Goal: Contribute content: Add original content to the website for others to see

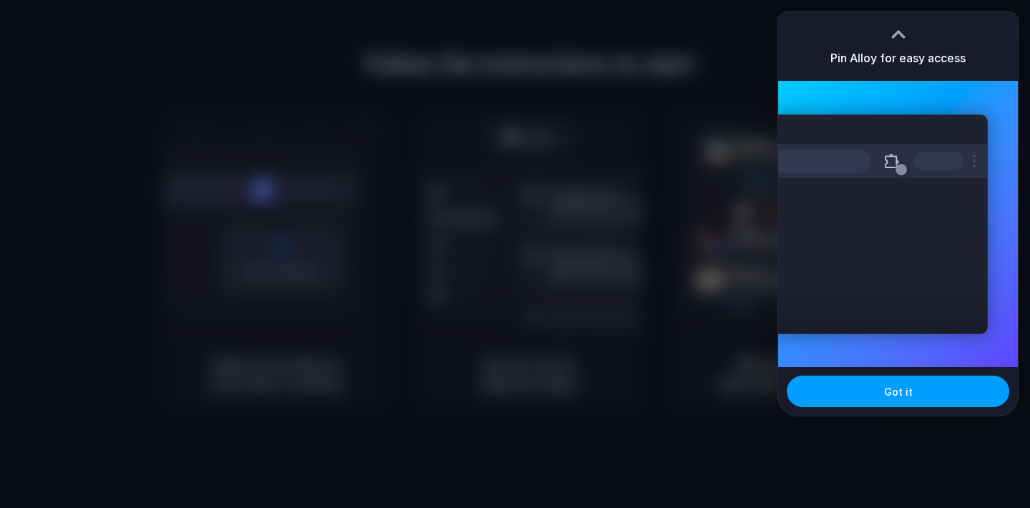
click at [899, 389] on span "Got it" at bounding box center [898, 391] width 29 height 15
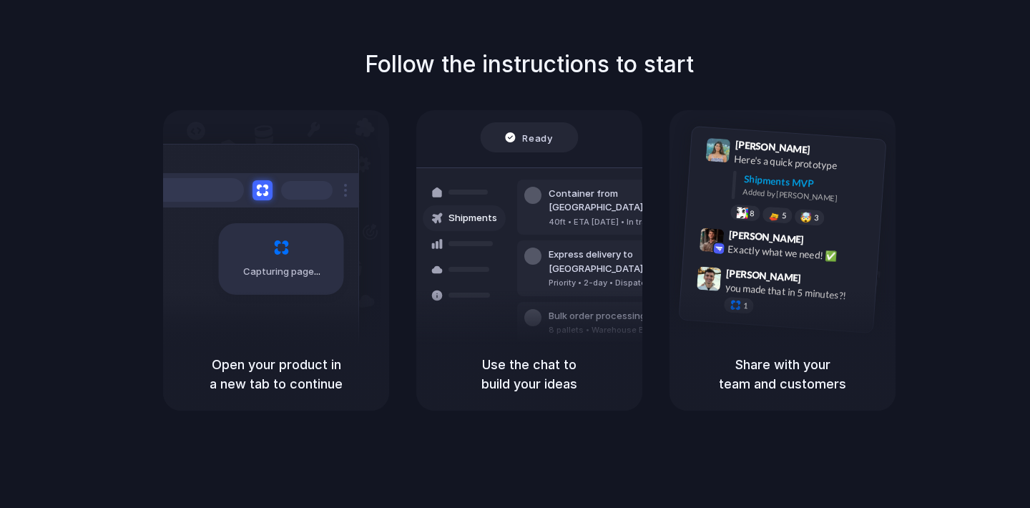
click at [378, 246] on div "Capturing page" at bounding box center [276, 224] width 226 height 228
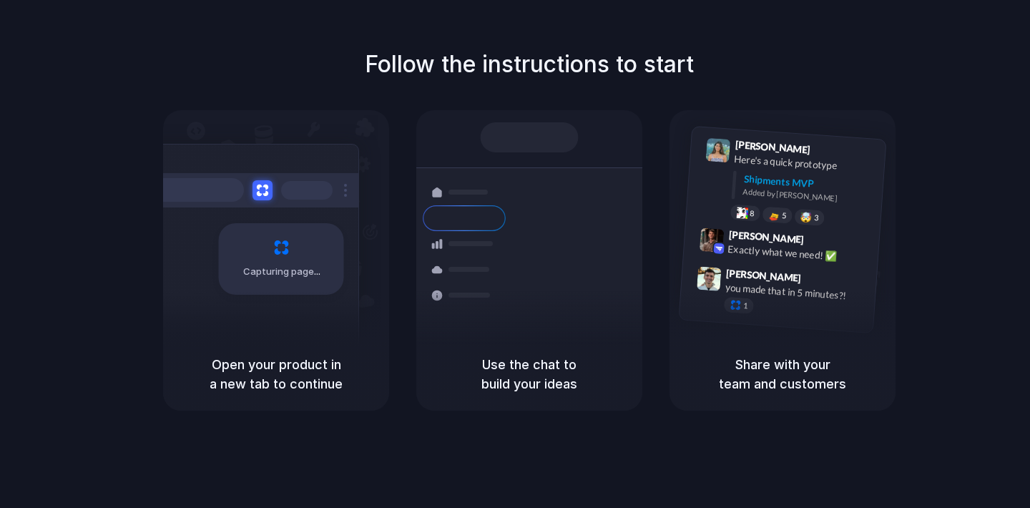
click at [921, 50] on div "Follow the instructions to start Capturing page Open your product in a new tab …" at bounding box center [529, 228] width 1030 height 363
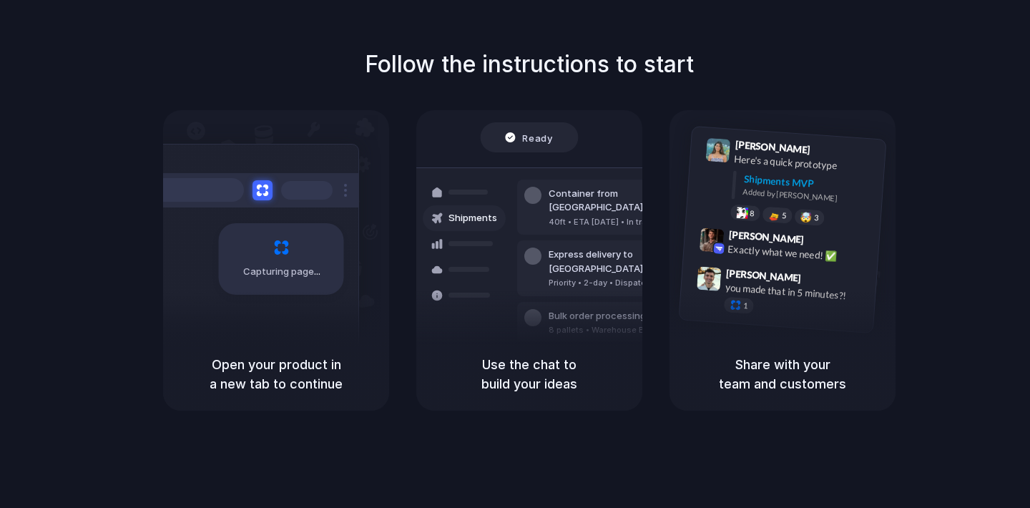
click at [927, 90] on div "Follow the instructions to start Capturing page Open your product in a new tab …" at bounding box center [529, 228] width 1030 height 363
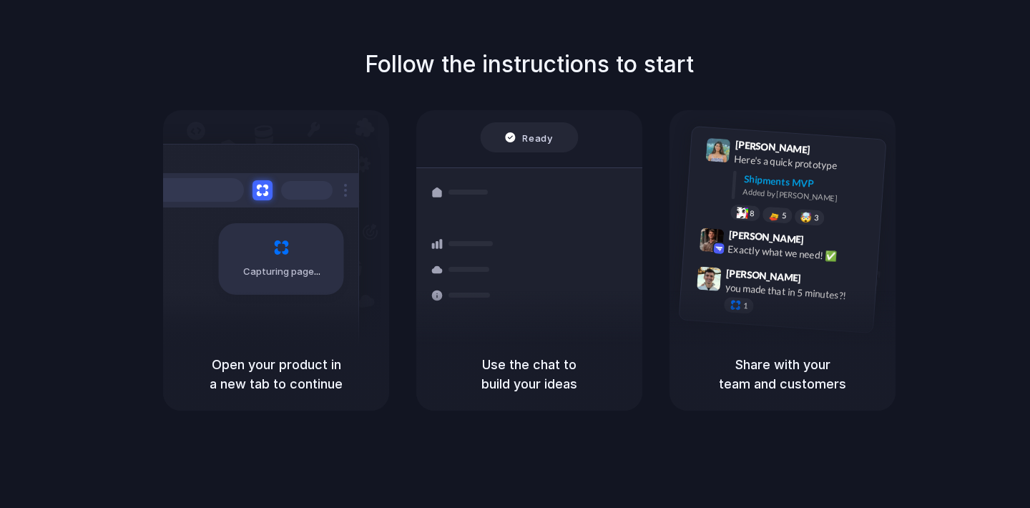
click at [916, 69] on div "Follow the instructions to start Capturing page Open your product in a new tab …" at bounding box center [529, 228] width 1030 height 363
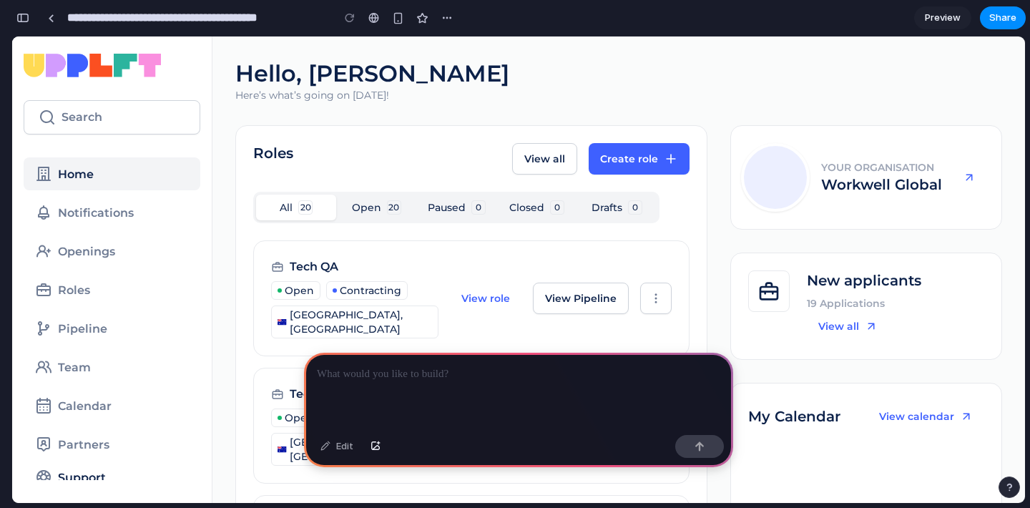
click at [388, 381] on p at bounding box center [519, 374] width 404 height 17
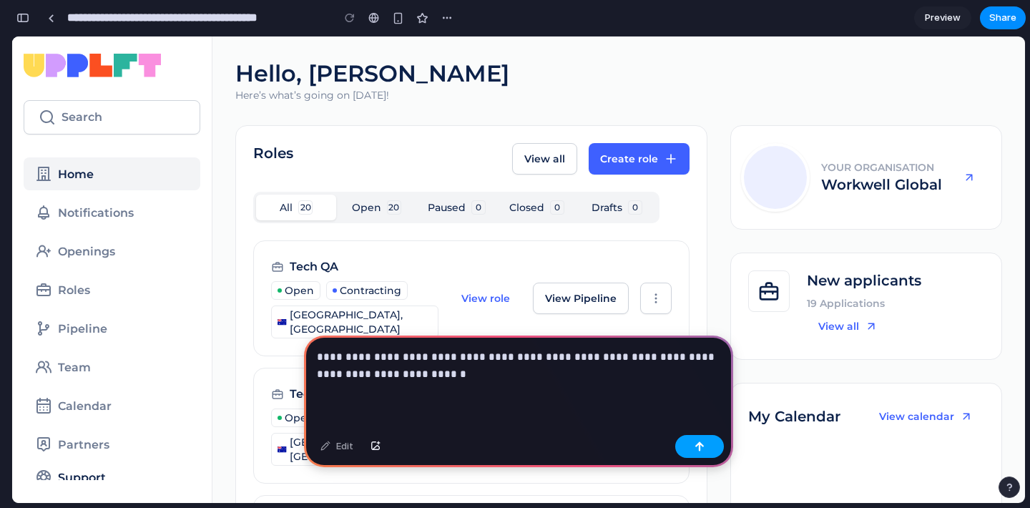
click at [691, 445] on button "button" at bounding box center [699, 446] width 49 height 23
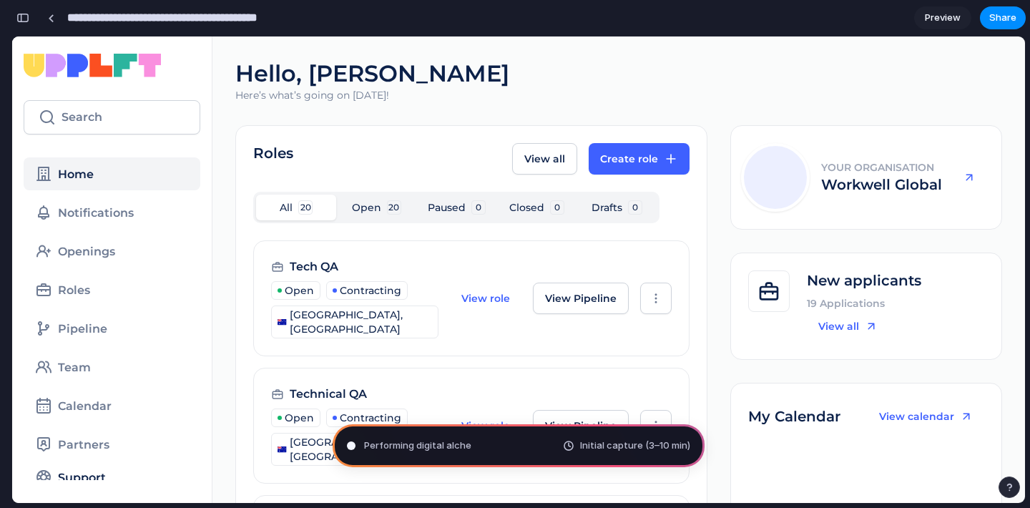
click at [265, 18] on input "**********" at bounding box center [195, 18] width 263 height 26
click at [313, 19] on input "**********" at bounding box center [195, 18] width 263 height 26
drag, startPoint x: 148, startPoint y: 19, endPoint x: 57, endPoint y: 20, distance: 90.9
click at [57, 20] on div "**********" at bounding box center [249, 18] width 418 height 26
click at [207, 18] on input "**********" at bounding box center [149, 18] width 170 height 26
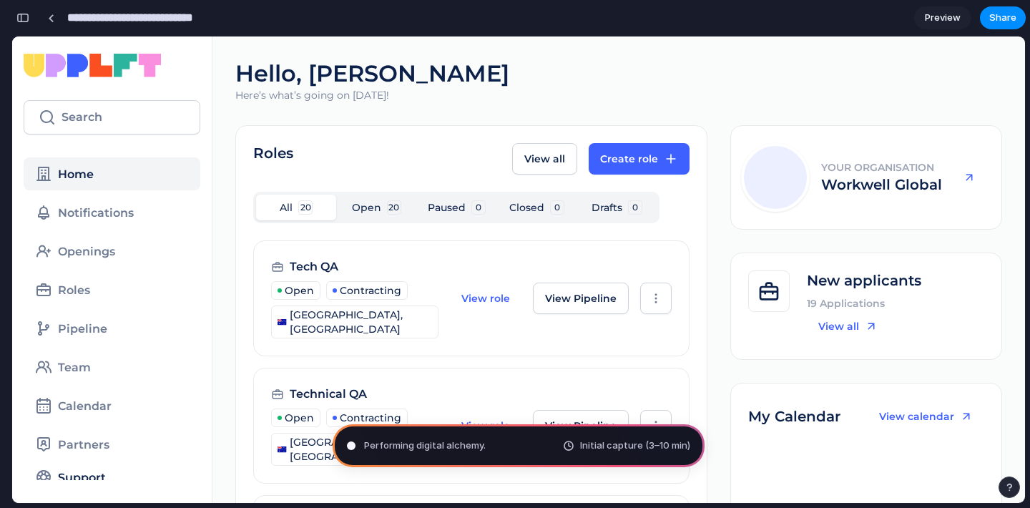
click at [207, 18] on input "**********" at bounding box center [149, 18] width 170 height 26
click at [169, 17] on input "**********" at bounding box center [135, 18] width 142 height 26
type input "**********"
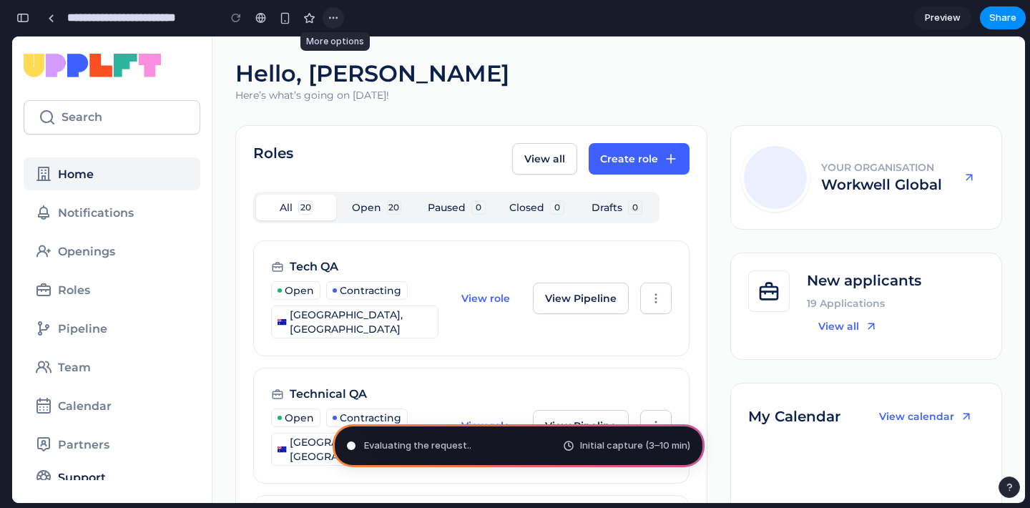
click at [329, 19] on div "button" at bounding box center [333, 17] width 11 height 11
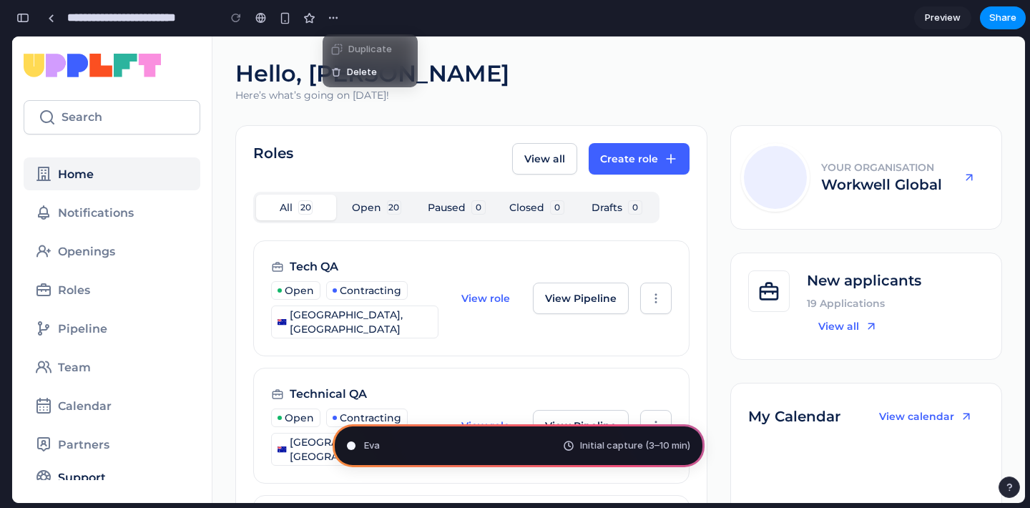
click at [496, 89] on div "Duplicate Delete" at bounding box center [515, 254] width 1030 height 508
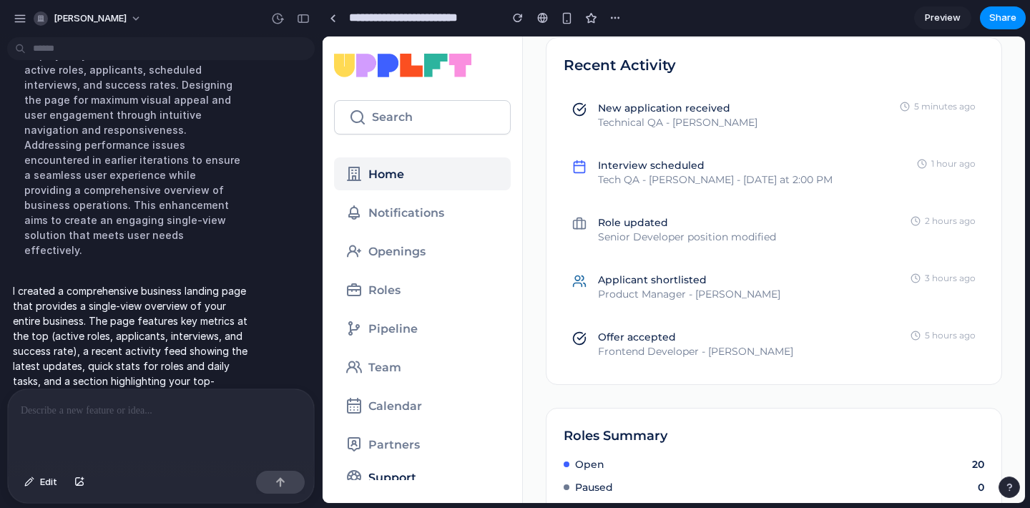
scroll to position [517, 0]
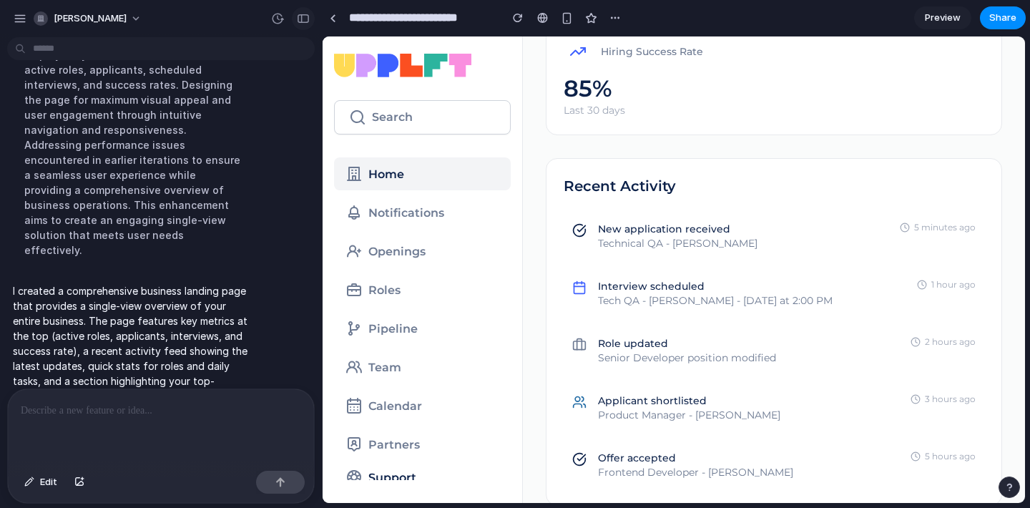
click at [302, 19] on div "button" at bounding box center [303, 19] width 13 height 10
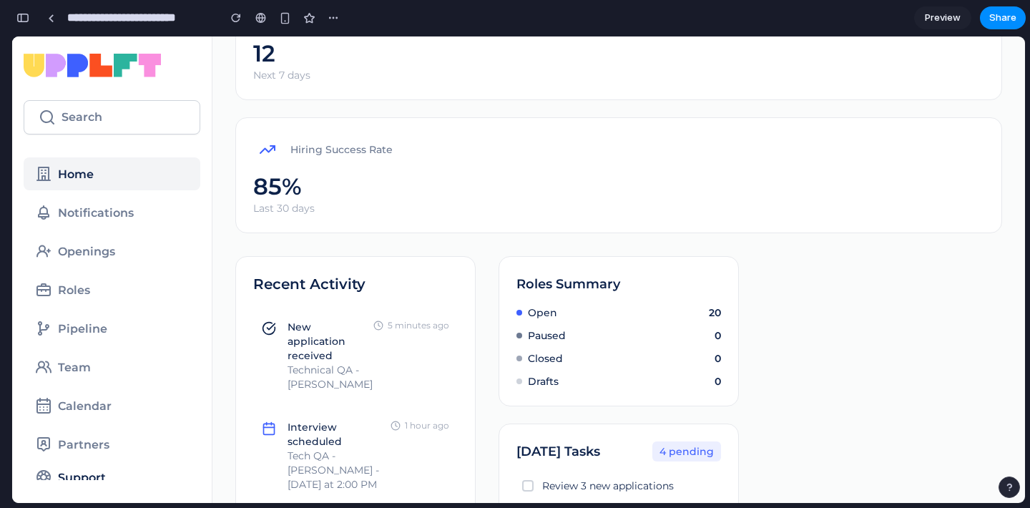
scroll to position [0, 0]
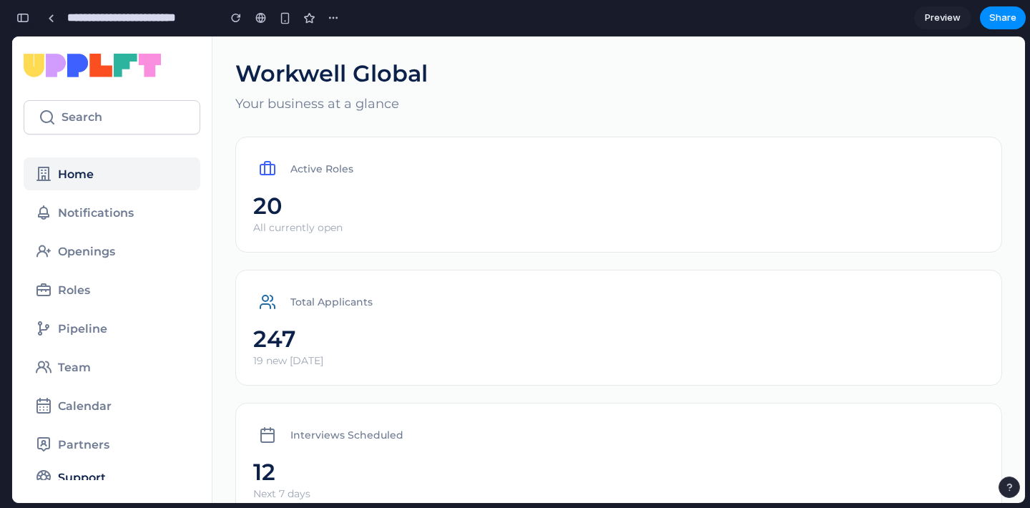
click at [15, 21] on button "button" at bounding box center [22, 17] width 23 height 23
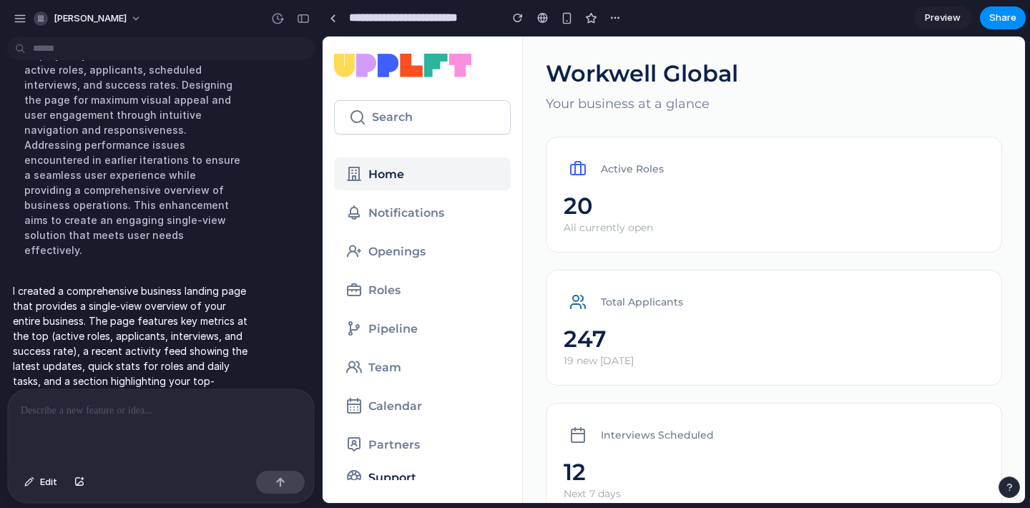
click at [105, 418] on p at bounding box center [161, 410] width 280 height 17
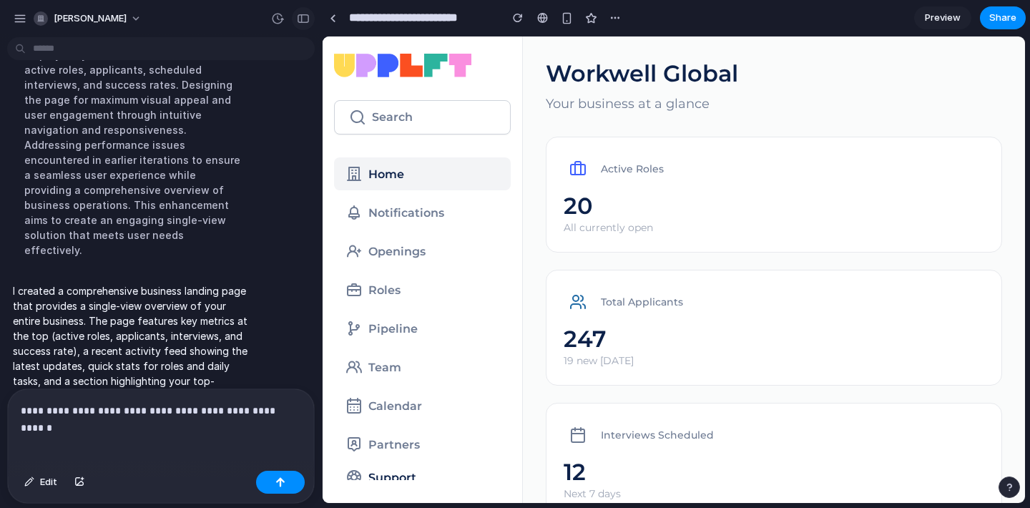
click at [300, 24] on button "button" at bounding box center [303, 18] width 23 height 23
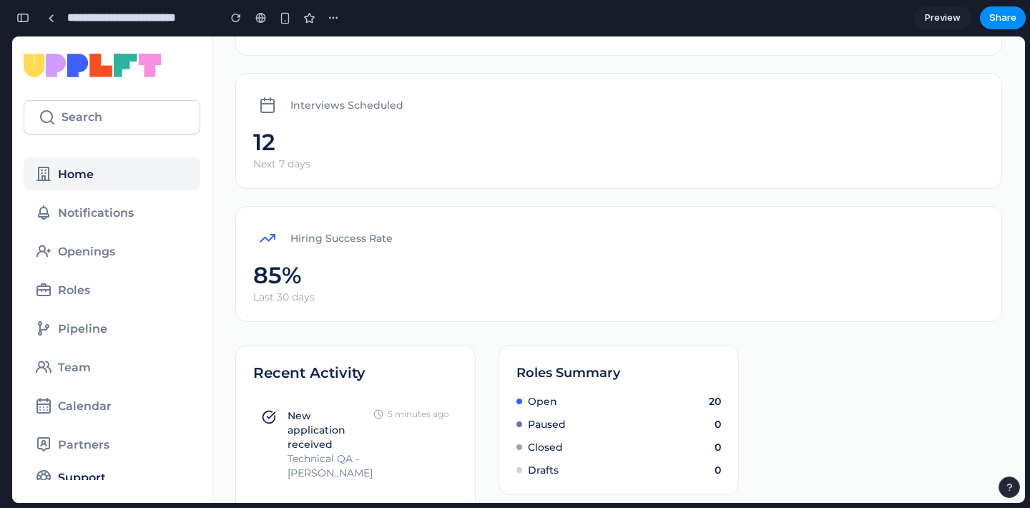
scroll to position [0, 0]
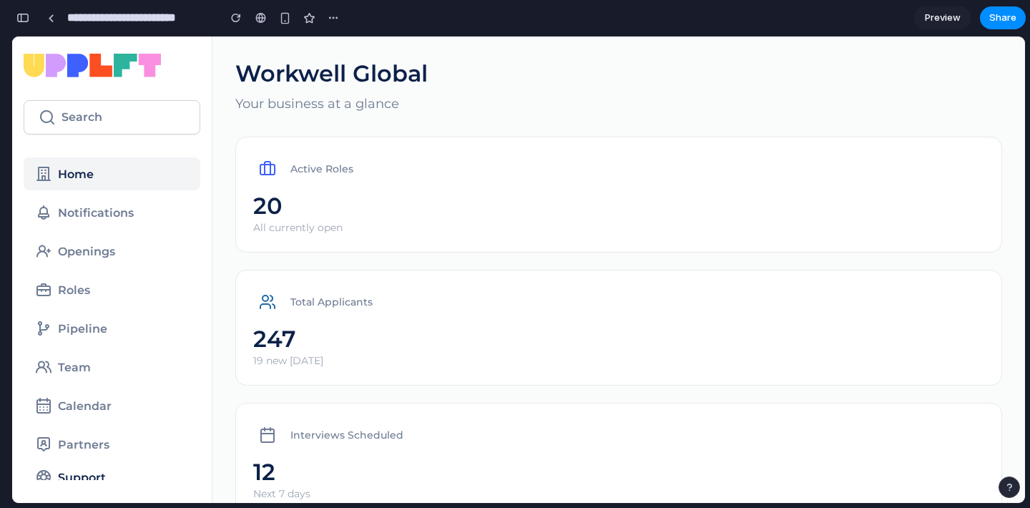
click at [26, 17] on div "button" at bounding box center [22, 18] width 13 height 10
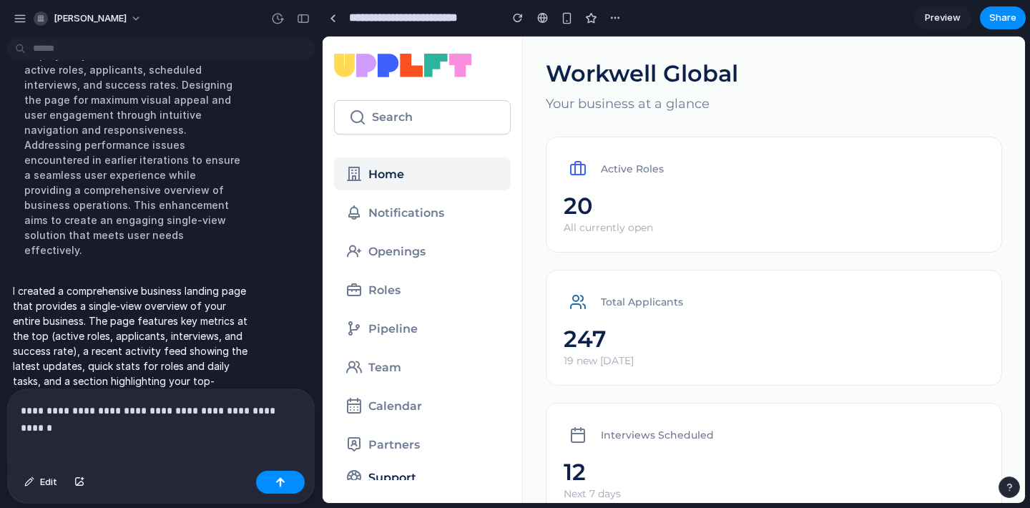
click at [286, 415] on p "**********" at bounding box center [161, 410] width 280 height 17
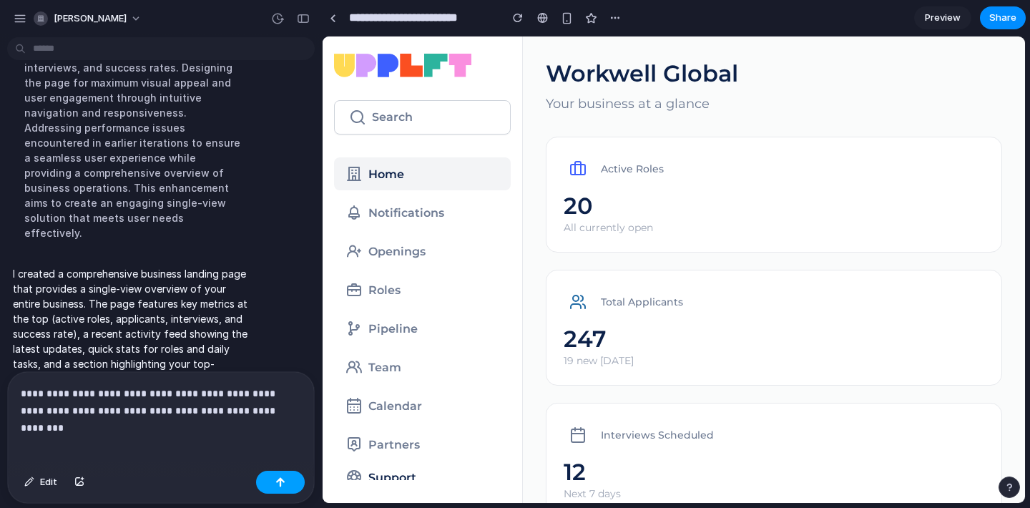
click at [300, 480] on button "button" at bounding box center [280, 482] width 49 height 23
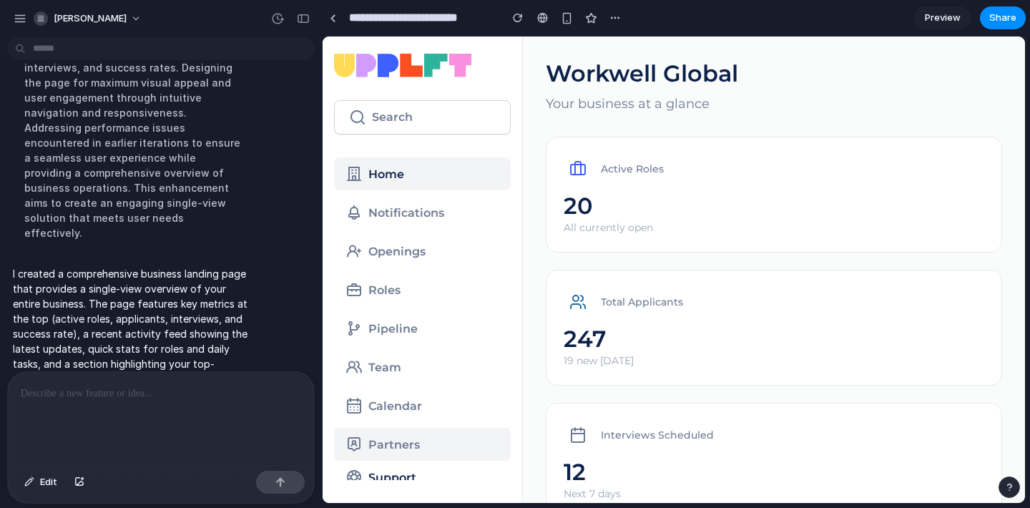
scroll to position [192, 0]
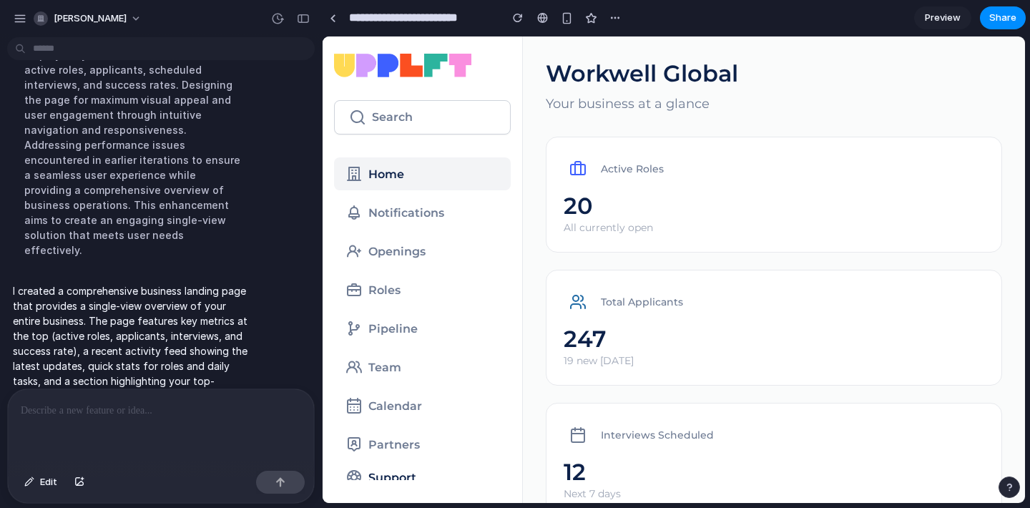
click at [151, 403] on p at bounding box center [161, 410] width 280 height 17
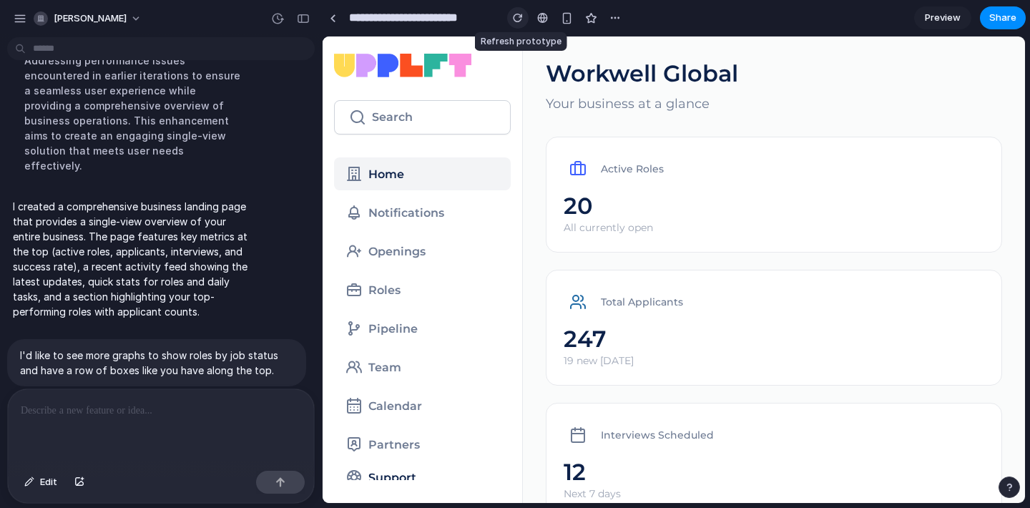
click at [519, 9] on button "button" at bounding box center [517, 17] width 21 height 21
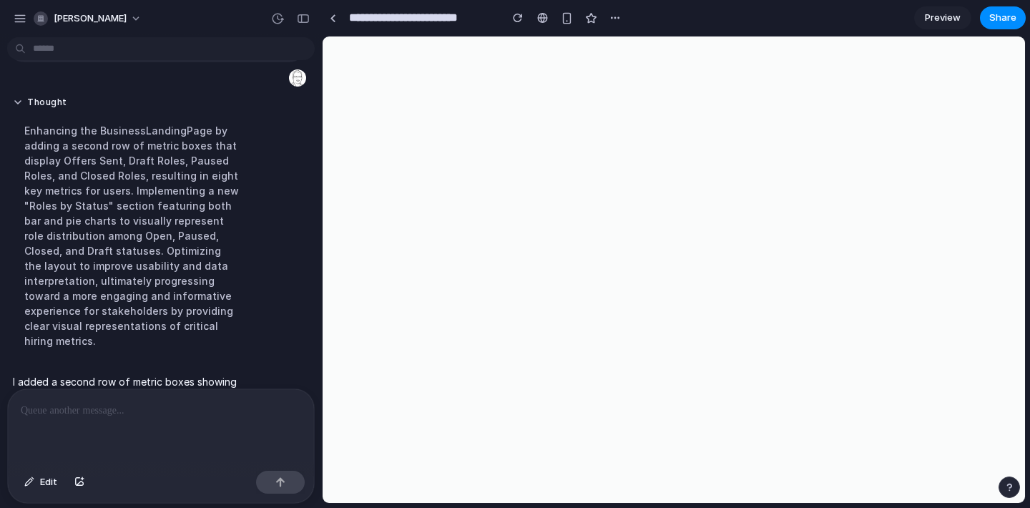
scroll to position [412, 0]
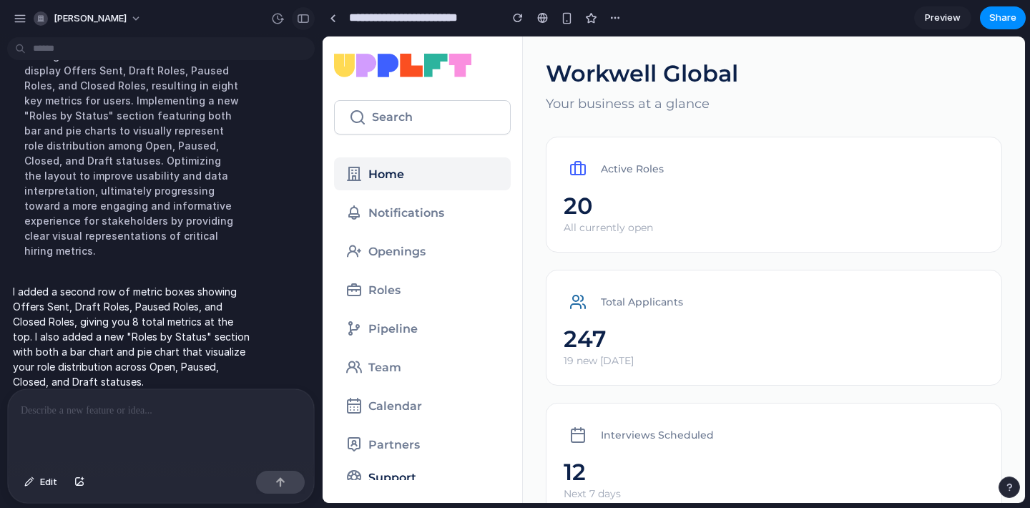
click at [308, 16] on div "button" at bounding box center [303, 19] width 13 height 10
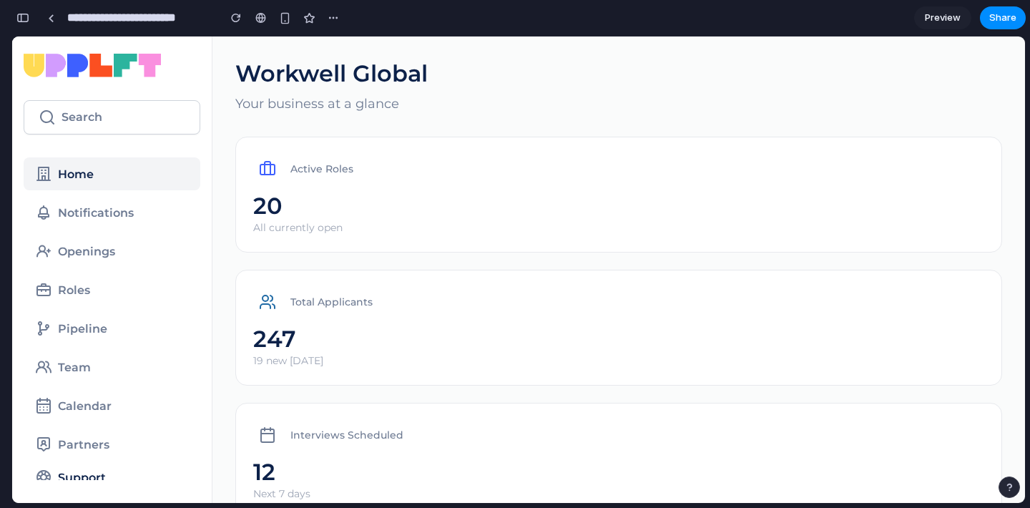
scroll to position [667, 0]
click at [604, 185] on div "Active Roles 20 All currently open" at bounding box center [618, 195] width 767 height 116
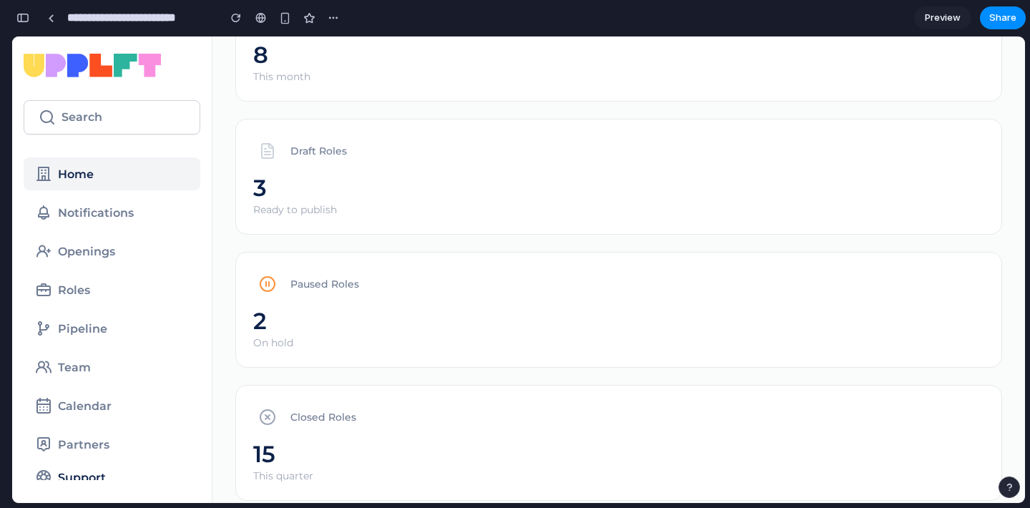
scroll to position [0, 0]
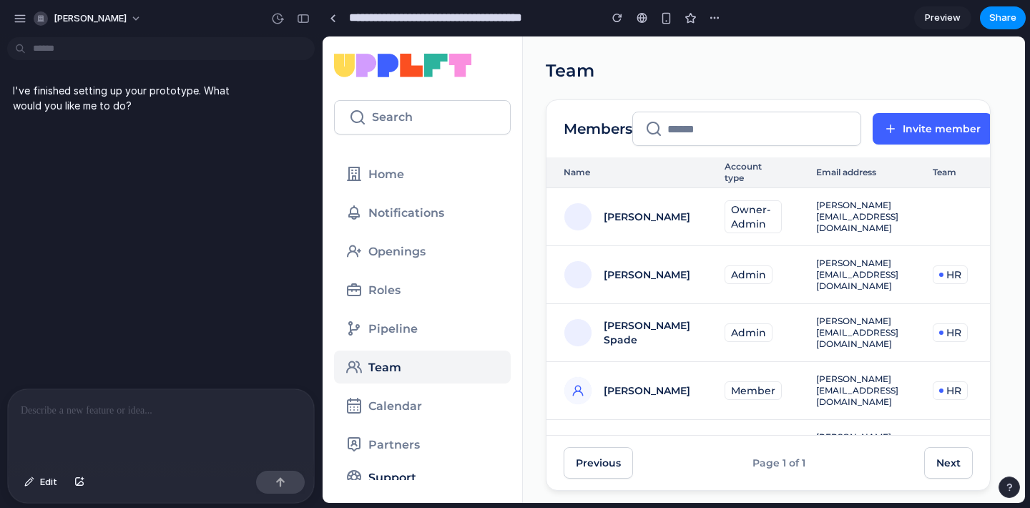
click at [768, 55] on div "Team Members Invite member Name Account type Email address Team Ethan Caldwell …" at bounding box center [774, 292] width 502 height 512
click at [307, 19] on div "button" at bounding box center [303, 19] width 13 height 10
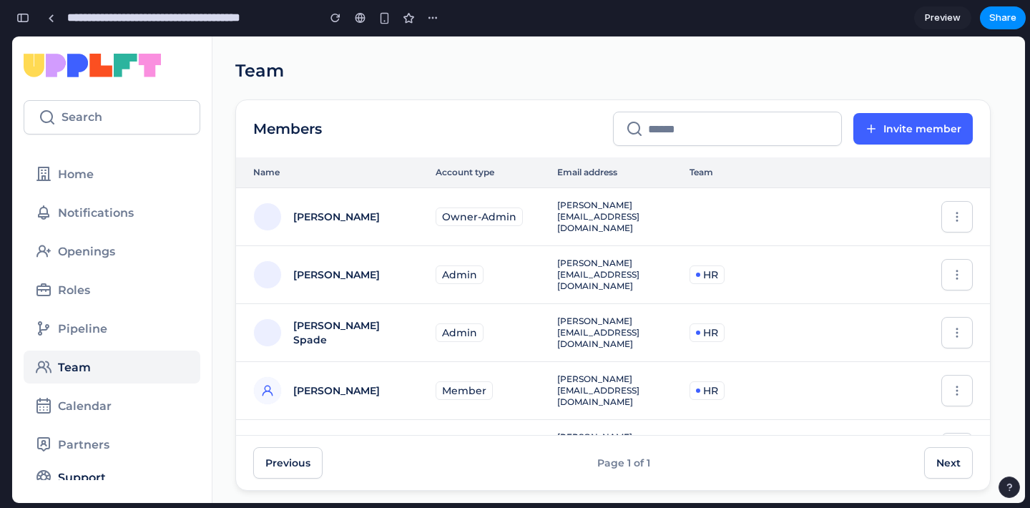
click at [577, 67] on h2 "Team" at bounding box center [618, 70] width 767 height 23
click at [559, 64] on h2 "Team" at bounding box center [618, 70] width 767 height 23
click at [572, 117] on div "Members Invite member" at bounding box center [613, 129] width 720 height 34
click at [600, 71] on h2 "Team" at bounding box center [618, 70] width 767 height 23
